Goal: Task Accomplishment & Management: Manage account settings

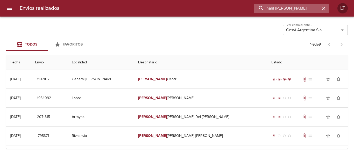
click at [285, 7] on input "nahl marquez" at bounding box center [287, 8] width 66 height 9
paste input "Eduardo Mogica"
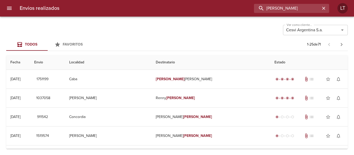
drag, startPoint x: 284, startPoint y: 8, endPoint x: 201, endPoint y: 8, distance: 83.5
click at [201, 8] on div "Eduardo Mogica" at bounding box center [197, 8] width 266 height 9
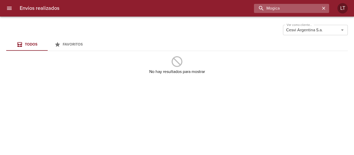
click at [293, 6] on input "Mogica" at bounding box center [287, 8] width 66 height 9
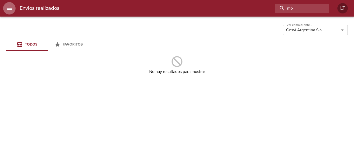
click at [15, 10] on button "menu" at bounding box center [9, 8] width 12 height 12
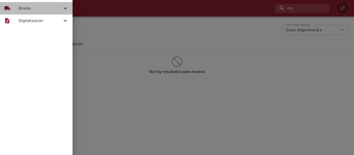
click at [18, 11] on div "local_shipping Envíos" at bounding box center [36, 8] width 73 height 12
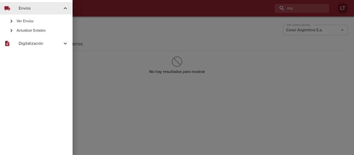
click at [27, 17] on div "Ver Envíos" at bounding box center [36, 21] width 73 height 9
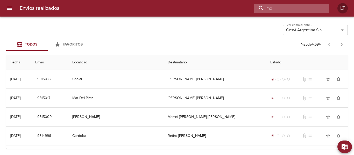
click at [299, 10] on input "mo" at bounding box center [287, 8] width 66 height 9
type input "mogica eduardo"
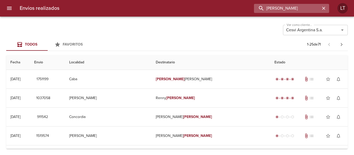
click at [293, 6] on input "mogica eduardo" at bounding box center [287, 8] width 66 height 9
drag, startPoint x: 0, startPoint y: 8, endPoint x: 8, endPoint y: 9, distance: 8.1
click at [2, 8] on div at bounding box center [2, 77] width 5 height 155
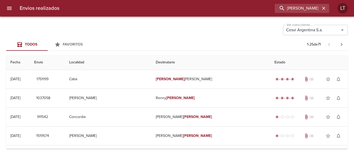
click at [8, 9] on icon "menu" at bounding box center [9, 8] width 5 height 3
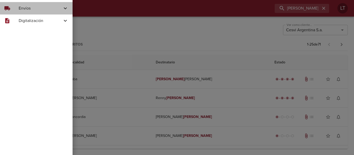
click at [39, 8] on span "Envíos" at bounding box center [41, 8] width 44 height 6
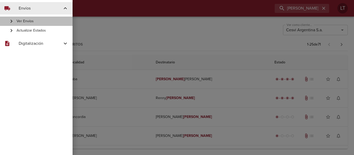
click at [42, 21] on span "Ver Envíos" at bounding box center [43, 21] width 52 height 5
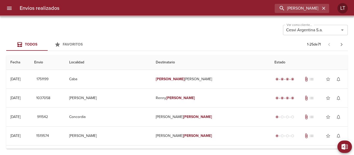
click at [8, 8] on icon "menu" at bounding box center [9, 8] width 6 height 6
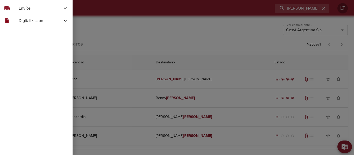
click at [31, 5] on span "Envíos" at bounding box center [41, 8] width 44 height 6
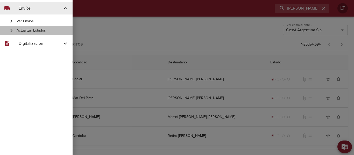
click at [36, 35] on div "Actualizar Estados" at bounding box center [36, 30] width 73 height 9
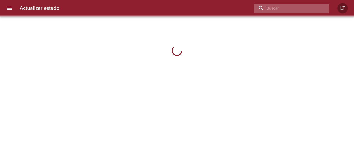
click at [287, 6] on input "buscar" at bounding box center [287, 8] width 66 height 9
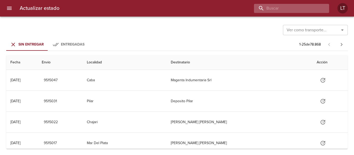
type input "4"
type input "9485818"
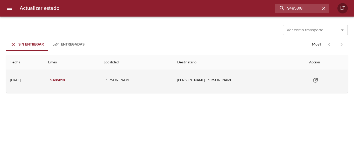
click at [313, 79] on icon "Tabla de envíos del cliente" at bounding box center [316, 80] width 6 height 6
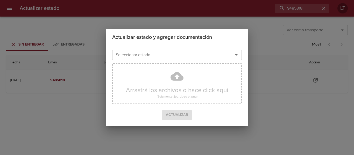
click at [185, 54] on input "Seleccionar estado" at bounding box center [169, 54] width 111 height 7
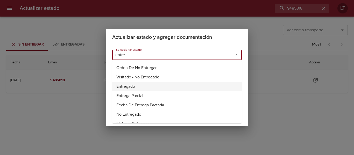
click at [129, 87] on li "Entregado" at bounding box center [177, 86] width 130 height 9
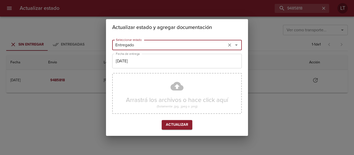
type input "Entregado"
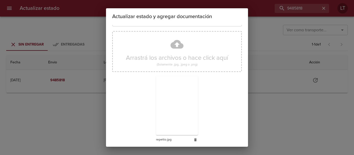
scroll to position [49, 0]
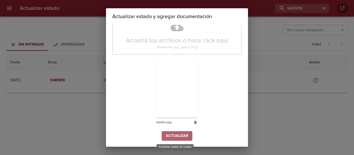
click at [188, 134] on button "Actualizar" at bounding box center [177, 137] width 31 height 10
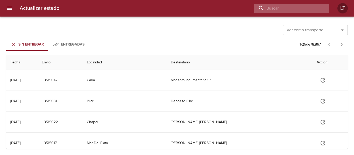
click at [302, 10] on input "buscar" at bounding box center [287, 8] width 66 height 9
type input "9483621"
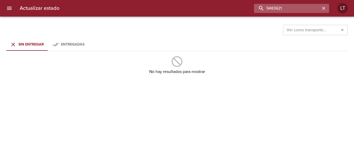
click at [295, 8] on input "9483621" at bounding box center [287, 8] width 66 height 9
click at [66, 50] on button "Entregadas" at bounding box center [69, 44] width 42 height 12
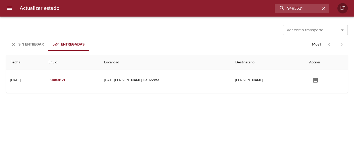
click at [182, 70] on th "Localidad" at bounding box center [165, 62] width 131 height 15
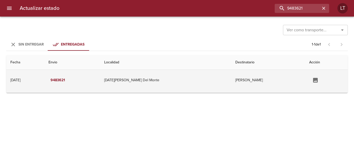
click at [189, 78] on td "[DATE][PERSON_NAME] Del Monte" at bounding box center [165, 80] width 131 height 21
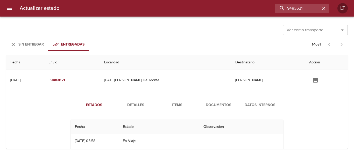
click at [224, 109] on button "Documentos" at bounding box center [219, 105] width 42 height 12
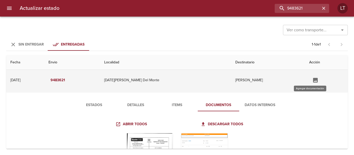
click at [313, 81] on icon "Tabla de envíos del cliente" at bounding box center [315, 80] width 5 height 5
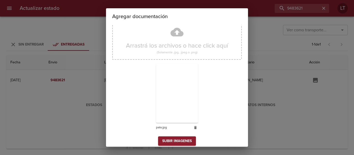
scroll to position [15, 0]
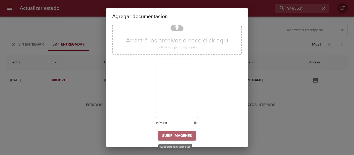
click at [182, 136] on span "Subir imagenes" at bounding box center [177, 136] width 30 height 6
click at [181, 135] on span "Subir imagenes" at bounding box center [177, 136] width 30 height 6
click at [182, 134] on span "Subir imagenes" at bounding box center [177, 136] width 30 height 6
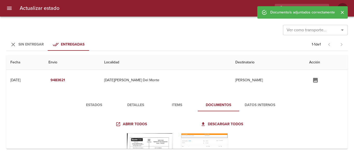
click at [182, 134] on span "Subir imagenes" at bounding box center [177, 136] width 30 height 6
click at [7, 5] on button "menu" at bounding box center [9, 8] width 12 height 12
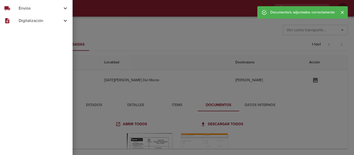
click at [19, 9] on span "Envíos" at bounding box center [41, 8] width 44 height 6
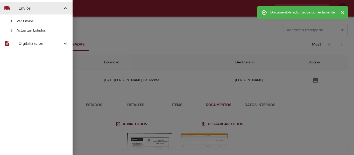
click at [28, 20] on span "Ver Envíos" at bounding box center [43, 21] width 52 height 5
